Goal: Navigation & Orientation: Find specific page/section

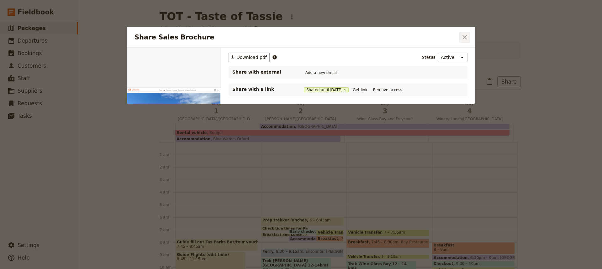
scroll to position [69, 0]
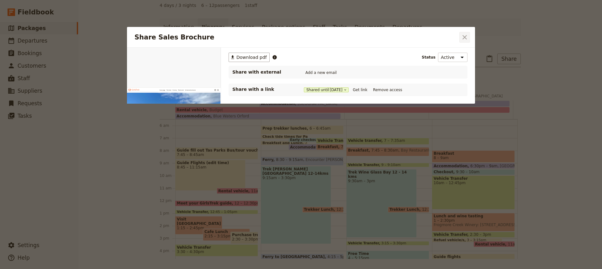
click at [464, 37] on icon "Close dialog" at bounding box center [464, 37] width 4 height 4
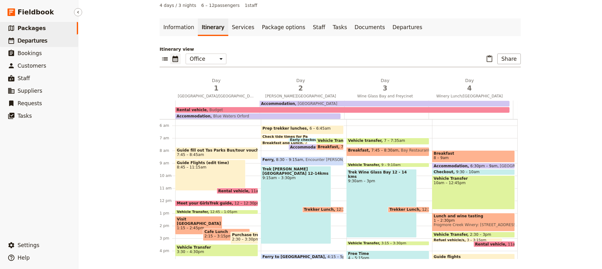
click at [29, 41] on span "Departures" at bounding box center [33, 41] width 30 height 6
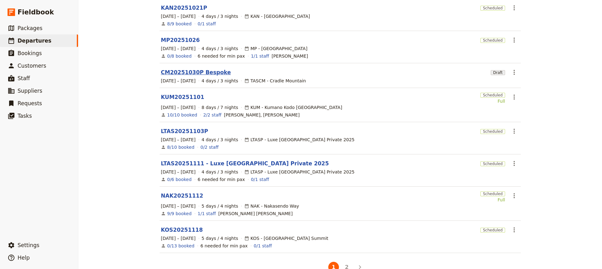
scroll to position [145, 0]
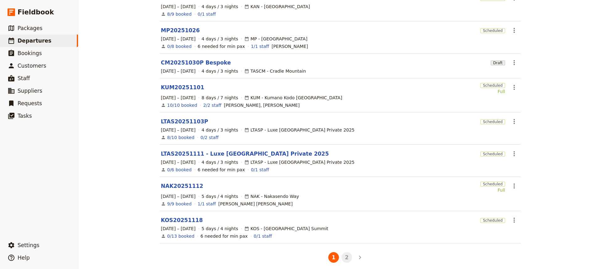
click at [344, 254] on button "2" at bounding box center [346, 257] width 11 height 11
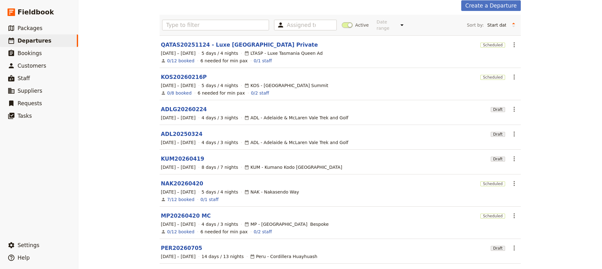
scroll to position [0, 0]
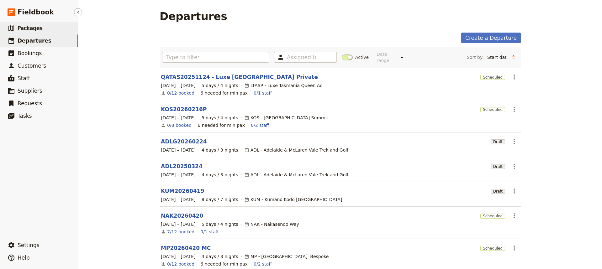
click at [28, 27] on span "Packages" at bounding box center [30, 28] width 25 height 6
